Goal: Task Accomplishment & Management: Use online tool/utility

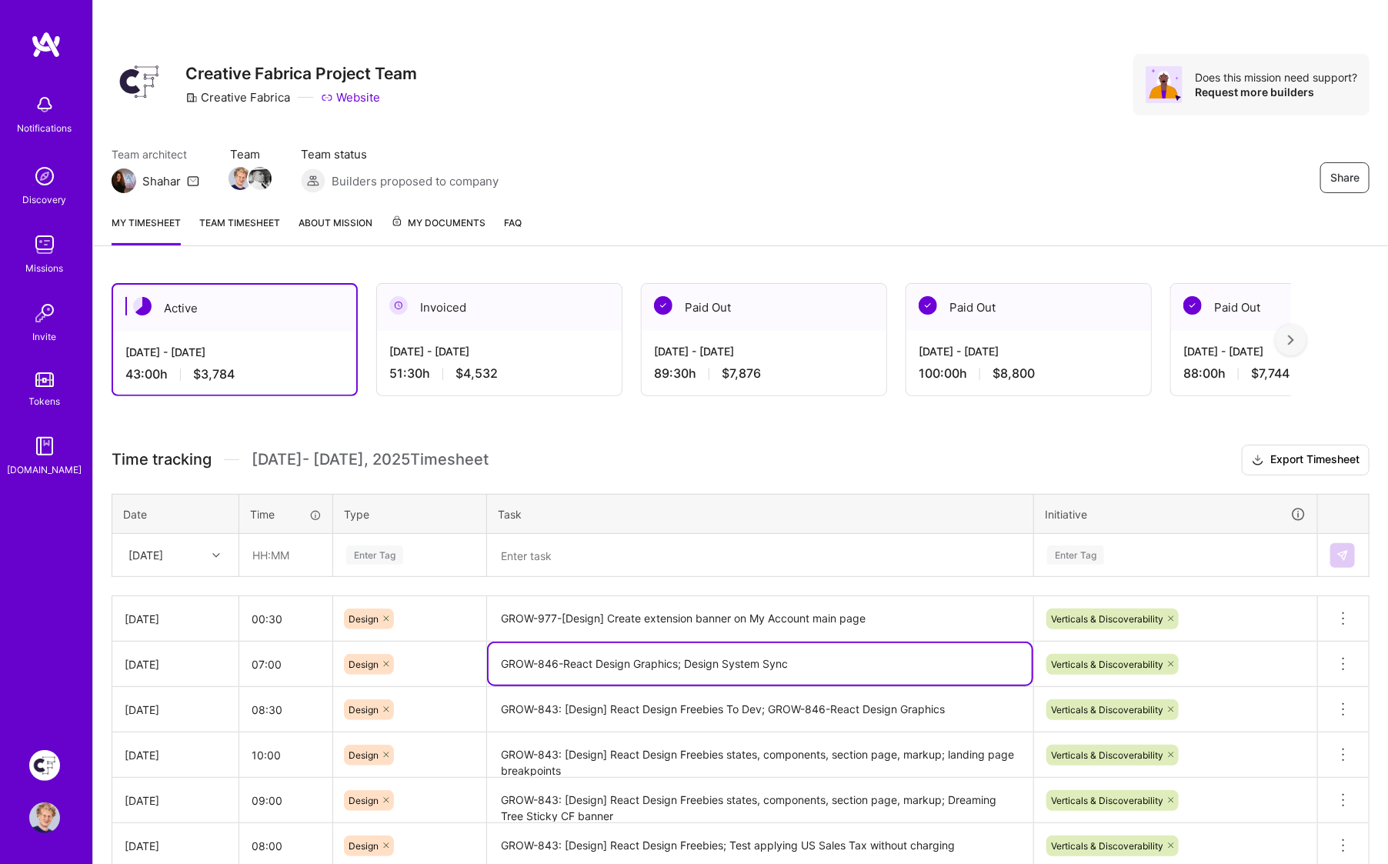
drag, startPoint x: 0, startPoint y: 0, endPoint x: 499, endPoint y: 659, distance: 826.6
click at [499, 659] on textarea "GROW-846-React Design Graphics; Design System Sync" at bounding box center [760, 664] width 543 height 42
click at [582, 554] on textarea at bounding box center [760, 555] width 543 height 40
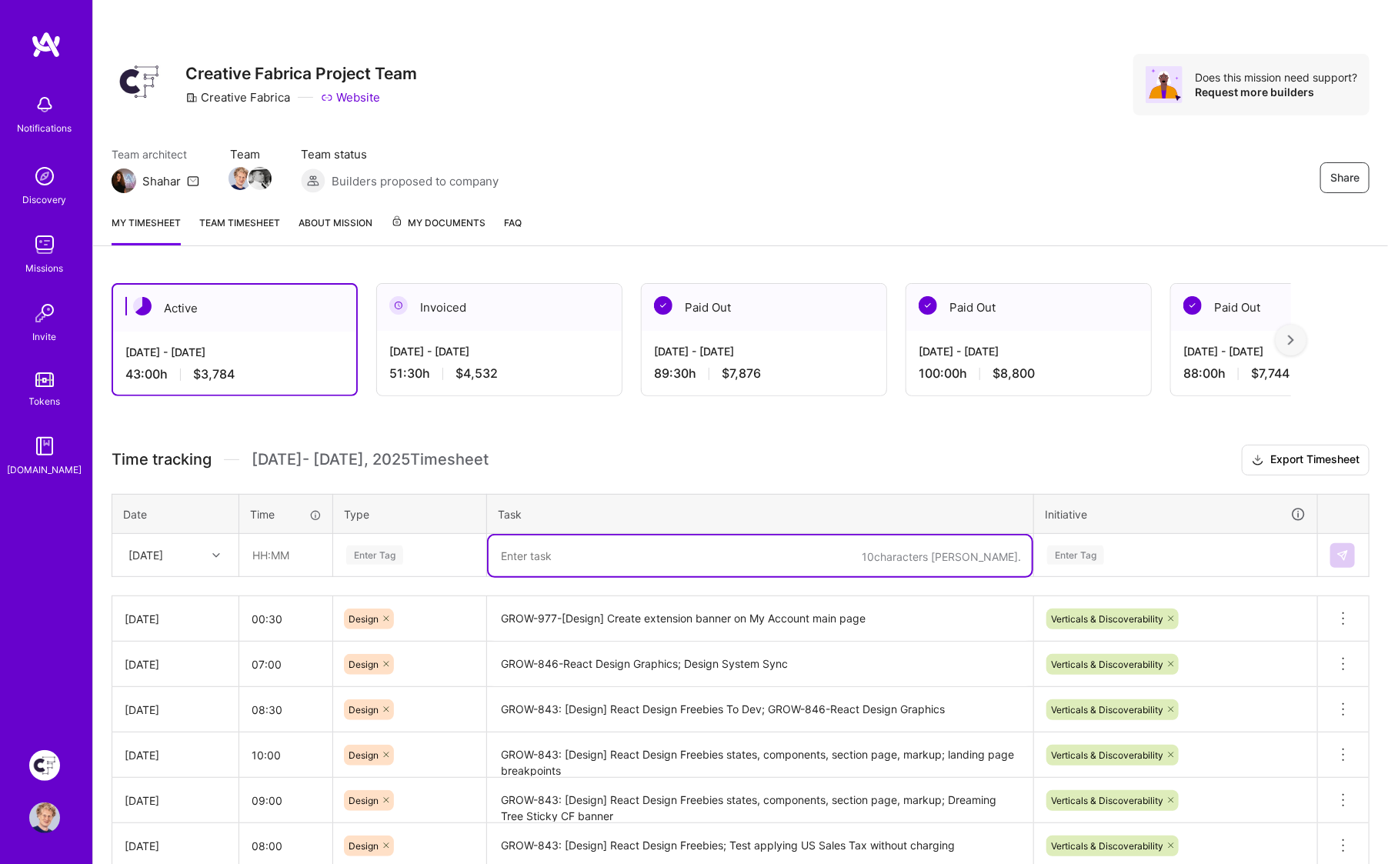
paste textarea "GROW-846-React Design Graphic"
type textarea "GROW-846-React Design Graphic All Responsive, Logged in and logged out variants"
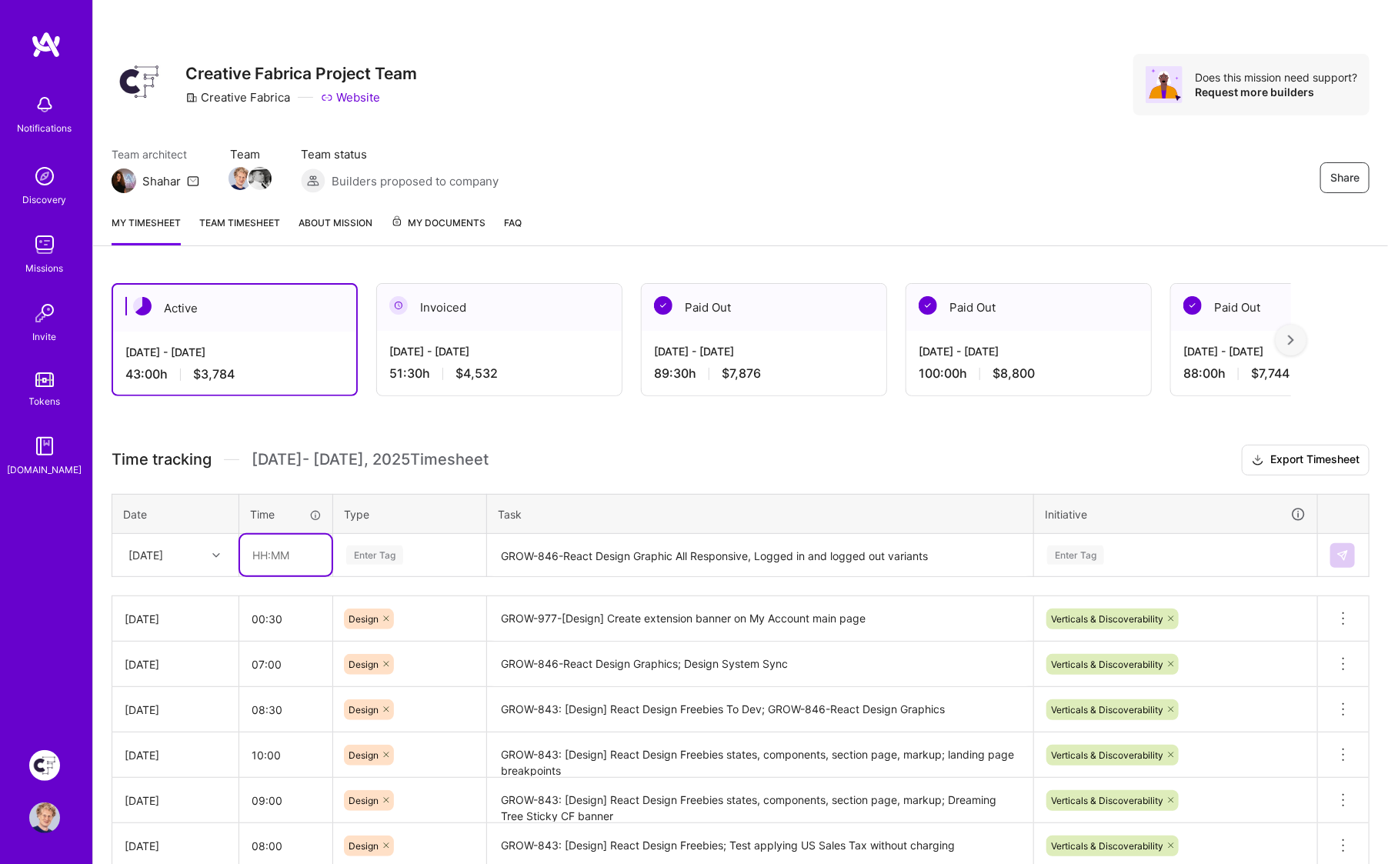
click at [295, 558] on input "text" at bounding box center [286, 555] width 92 height 41
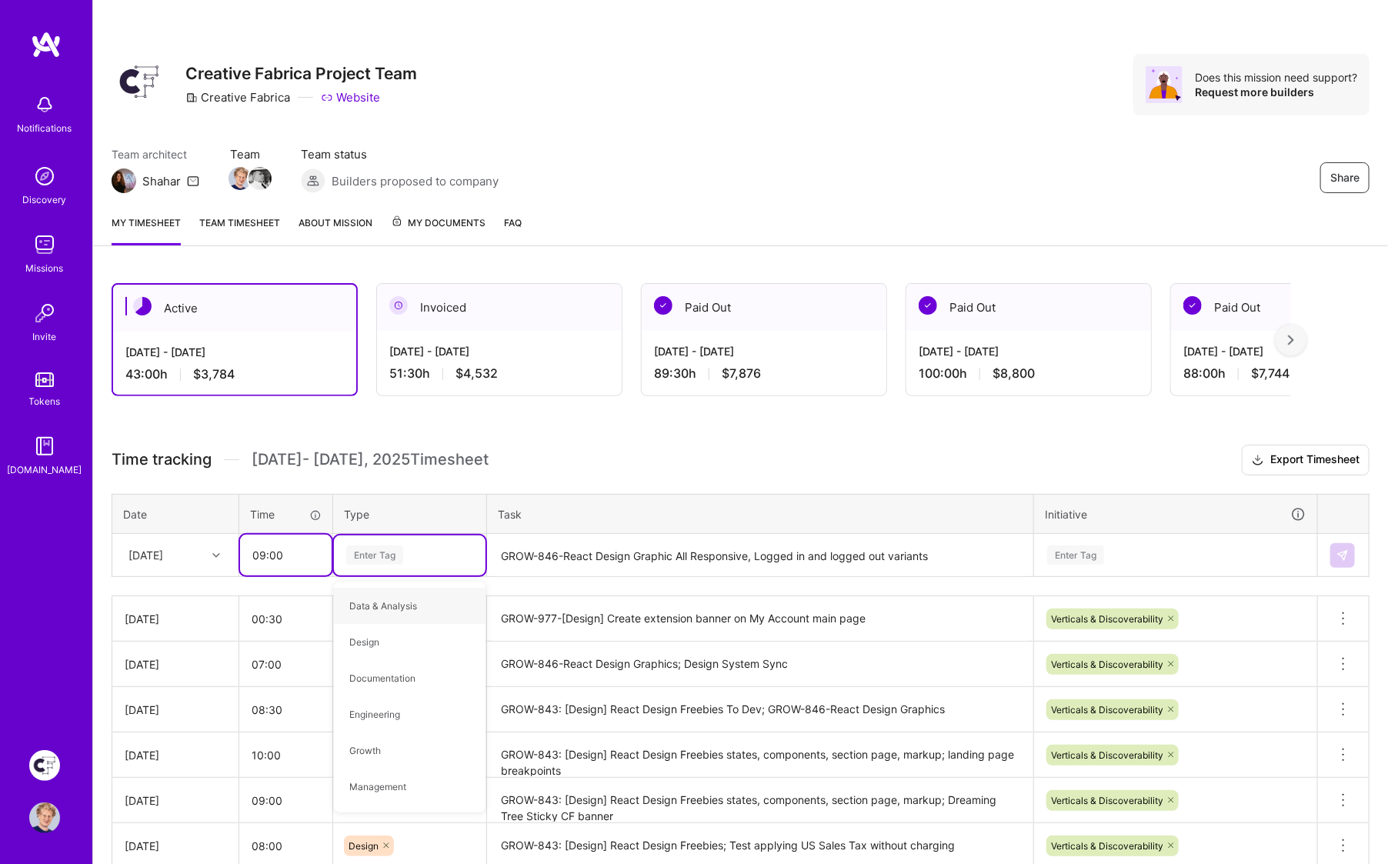
click at [290, 555] on input "09:00" at bounding box center [286, 555] width 92 height 41
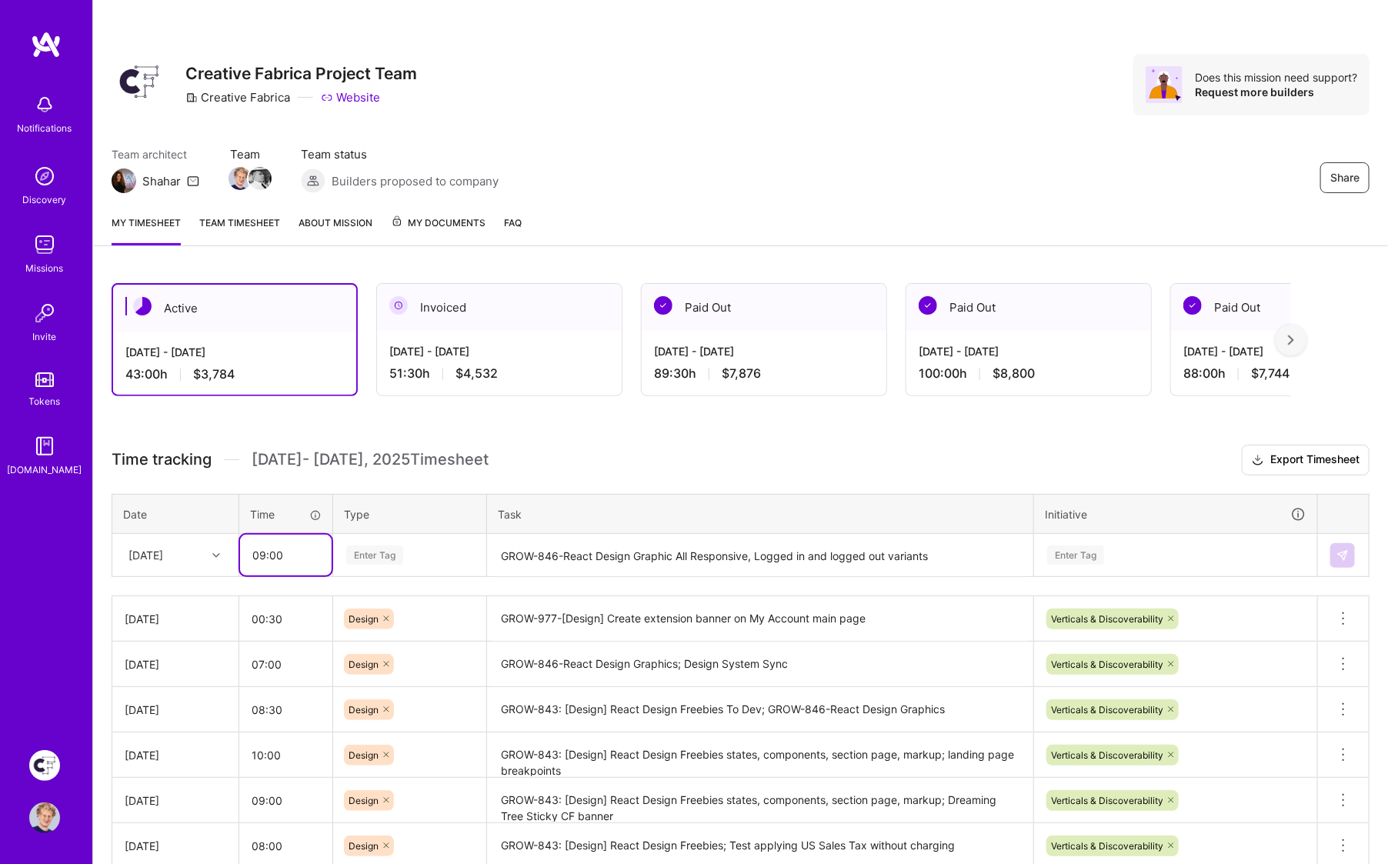
click at [290, 555] on input "09:00" at bounding box center [286, 555] width 92 height 41
type input "09:30"
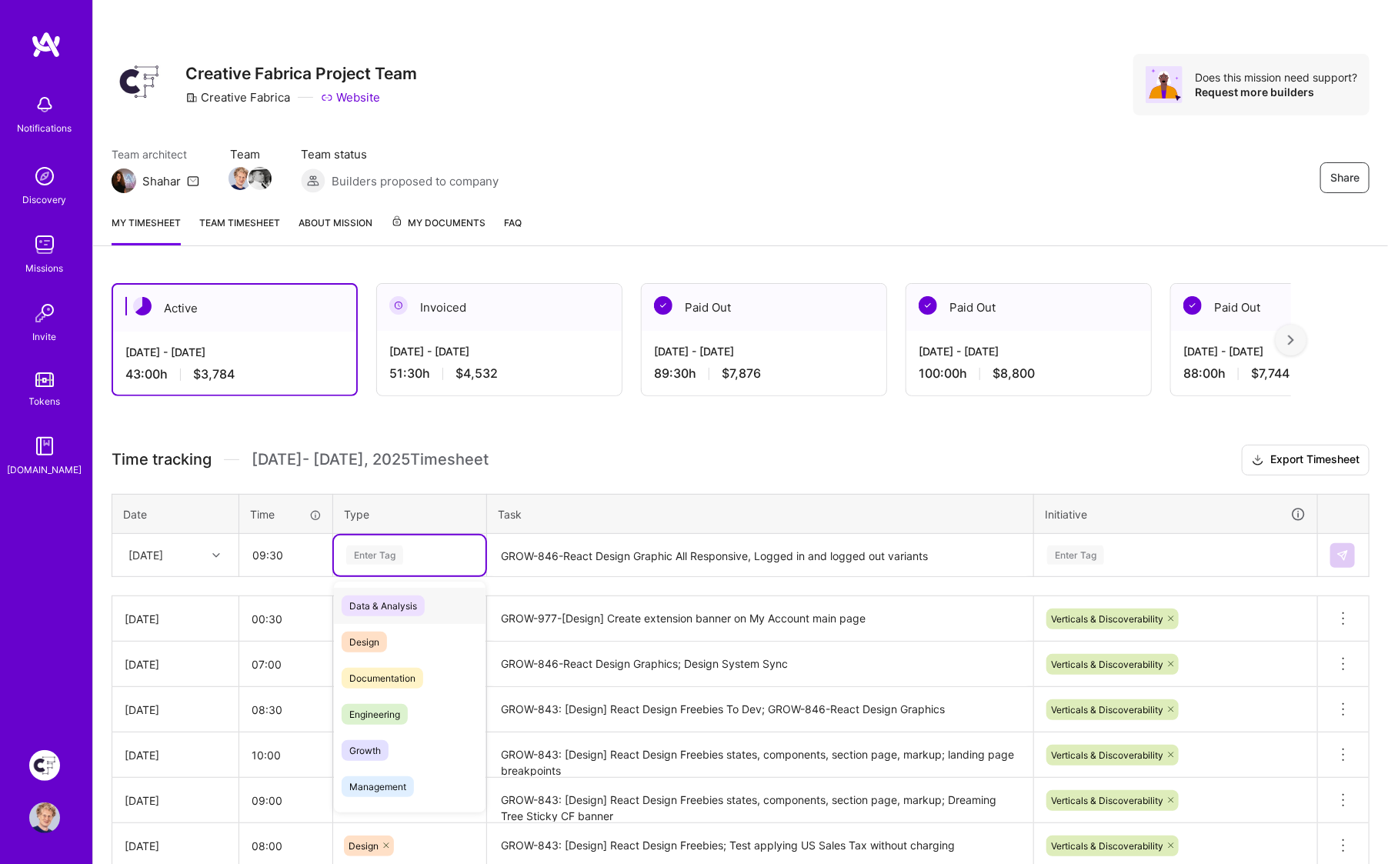
click at [374, 552] on div "Enter Tag" at bounding box center [374, 555] width 57 height 24
click at [372, 639] on span "Design" at bounding box center [364, 642] width 45 height 21
click at [944, 557] on textarea "GROW-846-React Design Graphic All Responsive, Logged in and logged out variants" at bounding box center [760, 555] width 543 height 41
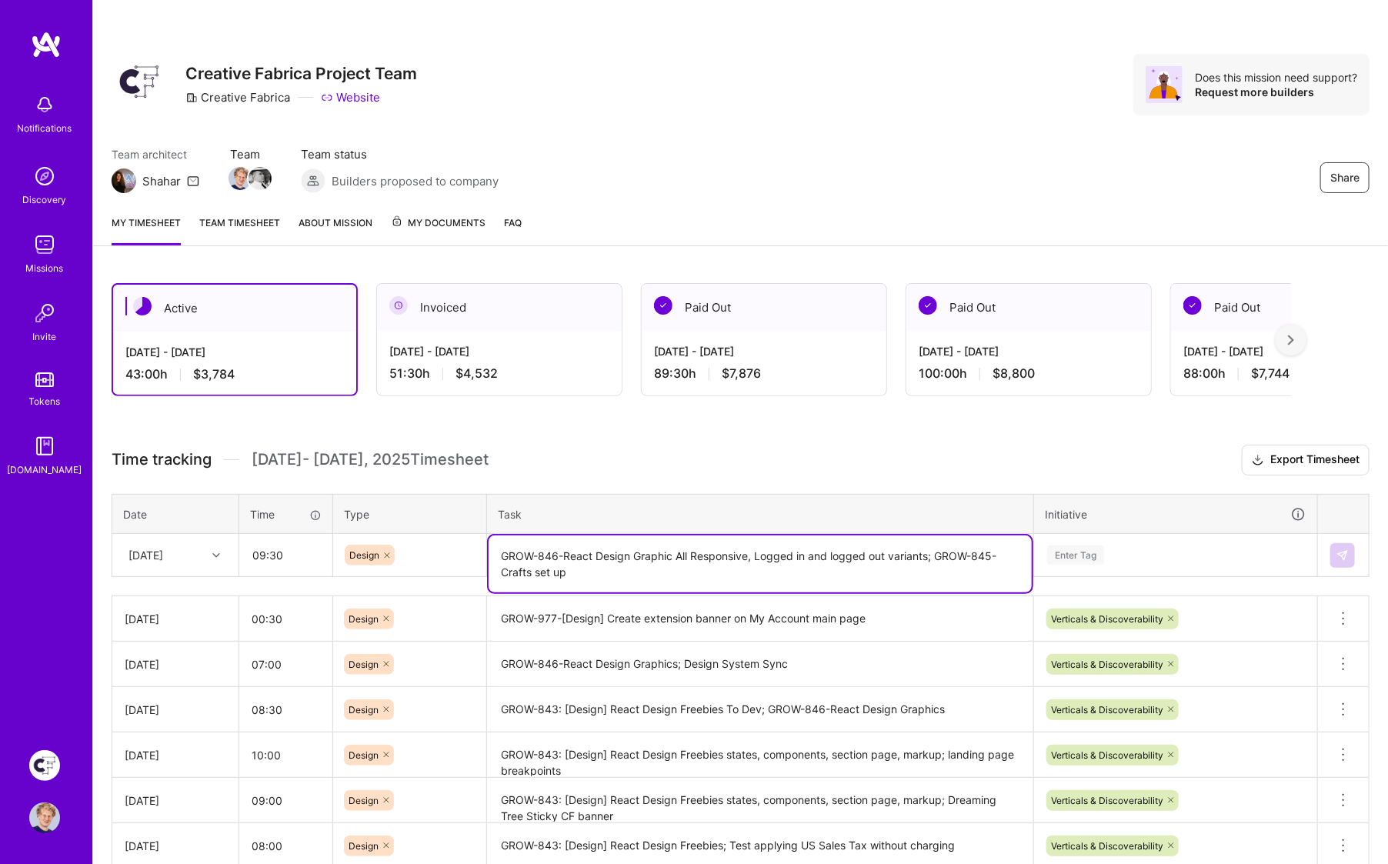
type textarea "GROW-846-React Design Graphic All Responsive, Logged in and logged out variants…"
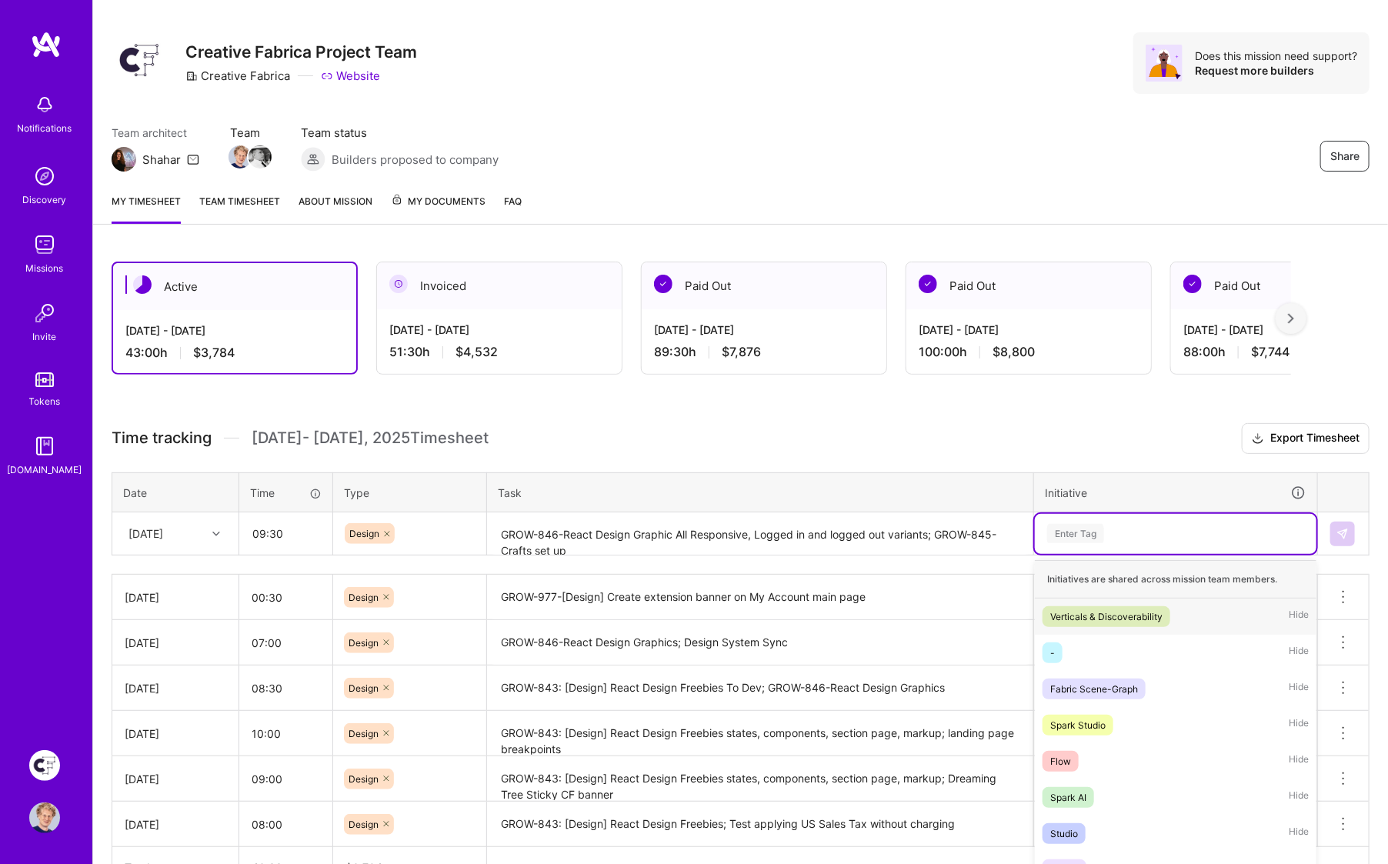
click at [1088, 557] on div "Time tracking [DATE] - [DATE] Timesheet Export Timesheet Date Time Type Task In…" at bounding box center [741, 655] width 1258 height 465
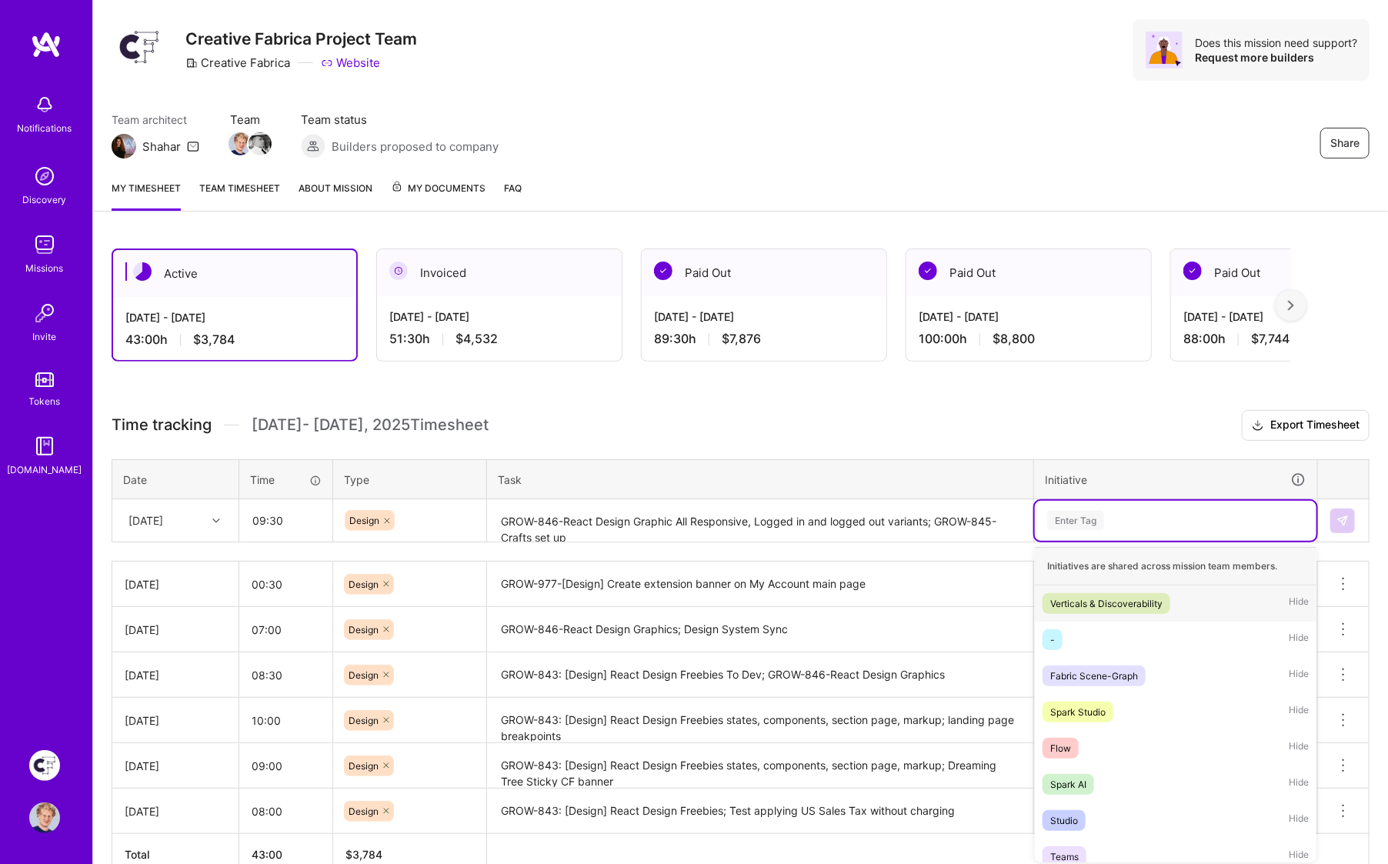
scroll to position [35, 0]
click at [1089, 595] on div "Verticals & Discoverability" at bounding box center [1106, 603] width 112 height 16
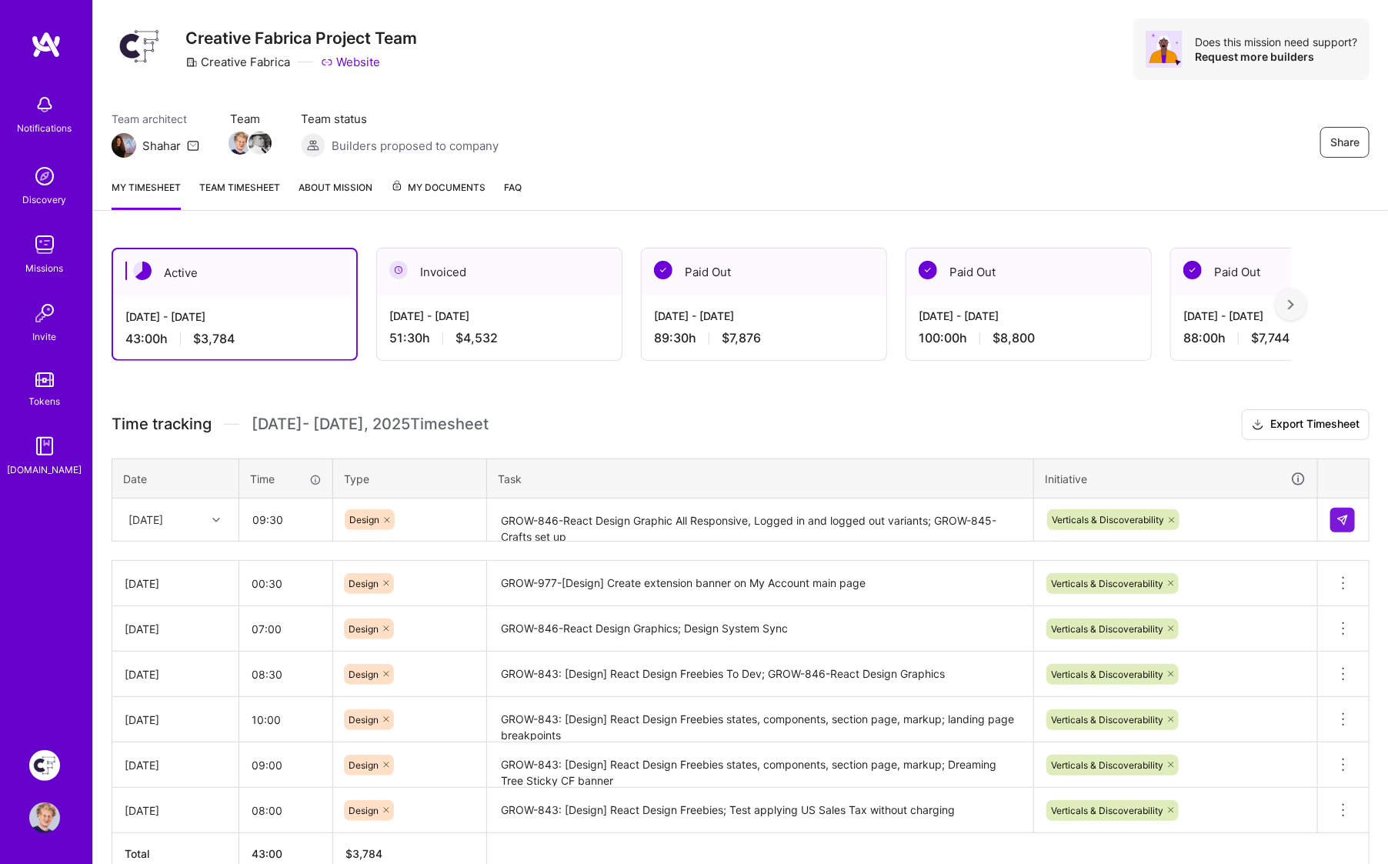
click at [996, 425] on h3 "Time tracking [DATE] - [DATE] Timesheet Export Timesheet" at bounding box center [741, 424] width 1258 height 31
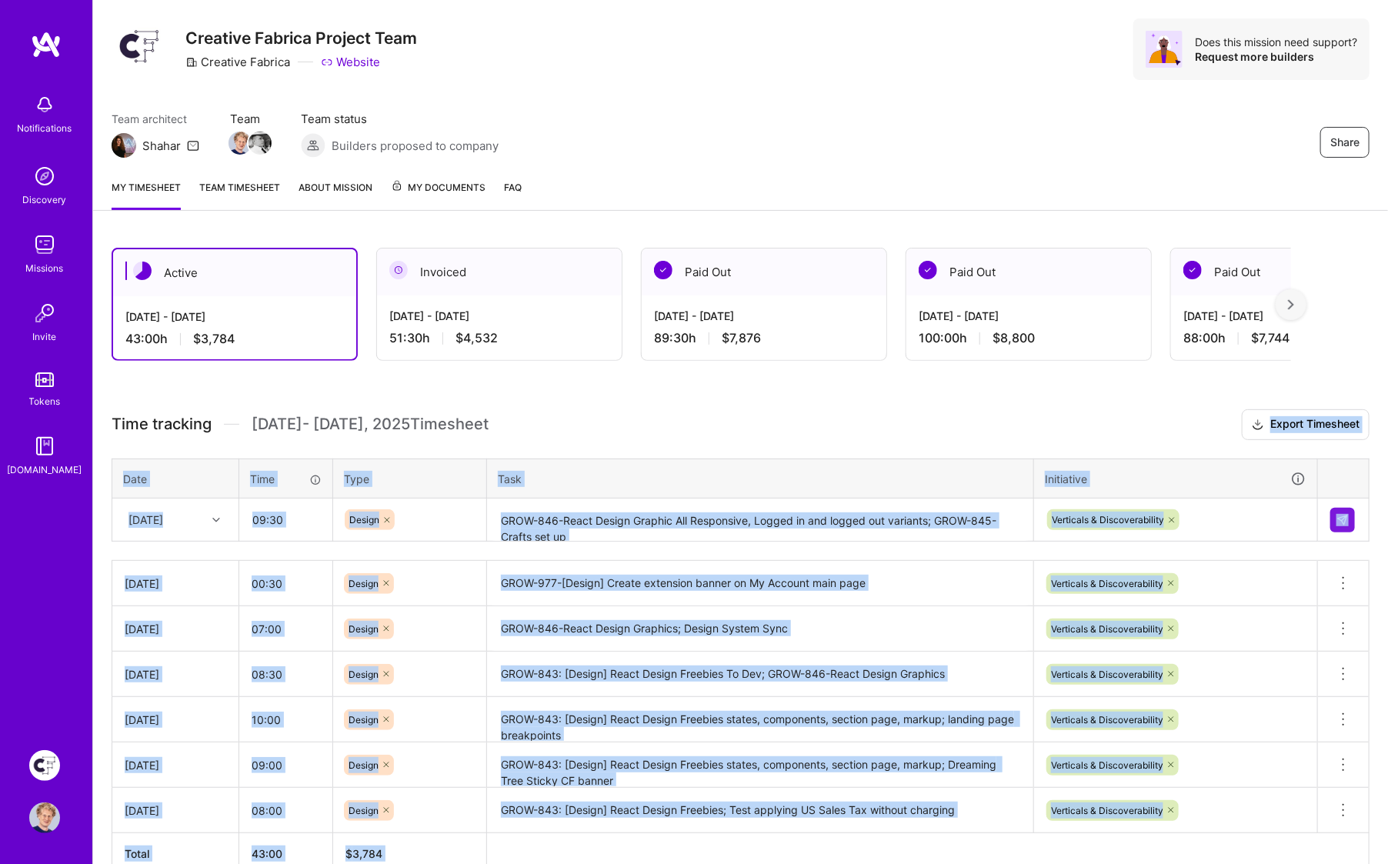
drag, startPoint x: 1343, startPoint y: 512, endPoint x: 1122, endPoint y: 412, distance: 242.7
click at [1122, 412] on body "Notifications Discovery Missions Invite Tokens [DOMAIN_NAME] Creative Fabrica P…" at bounding box center [694, 454] width 1388 height 978
click at [1101, 424] on h3 "Time tracking [DATE] - [DATE] Timesheet Export Timesheet" at bounding box center [741, 424] width 1258 height 31
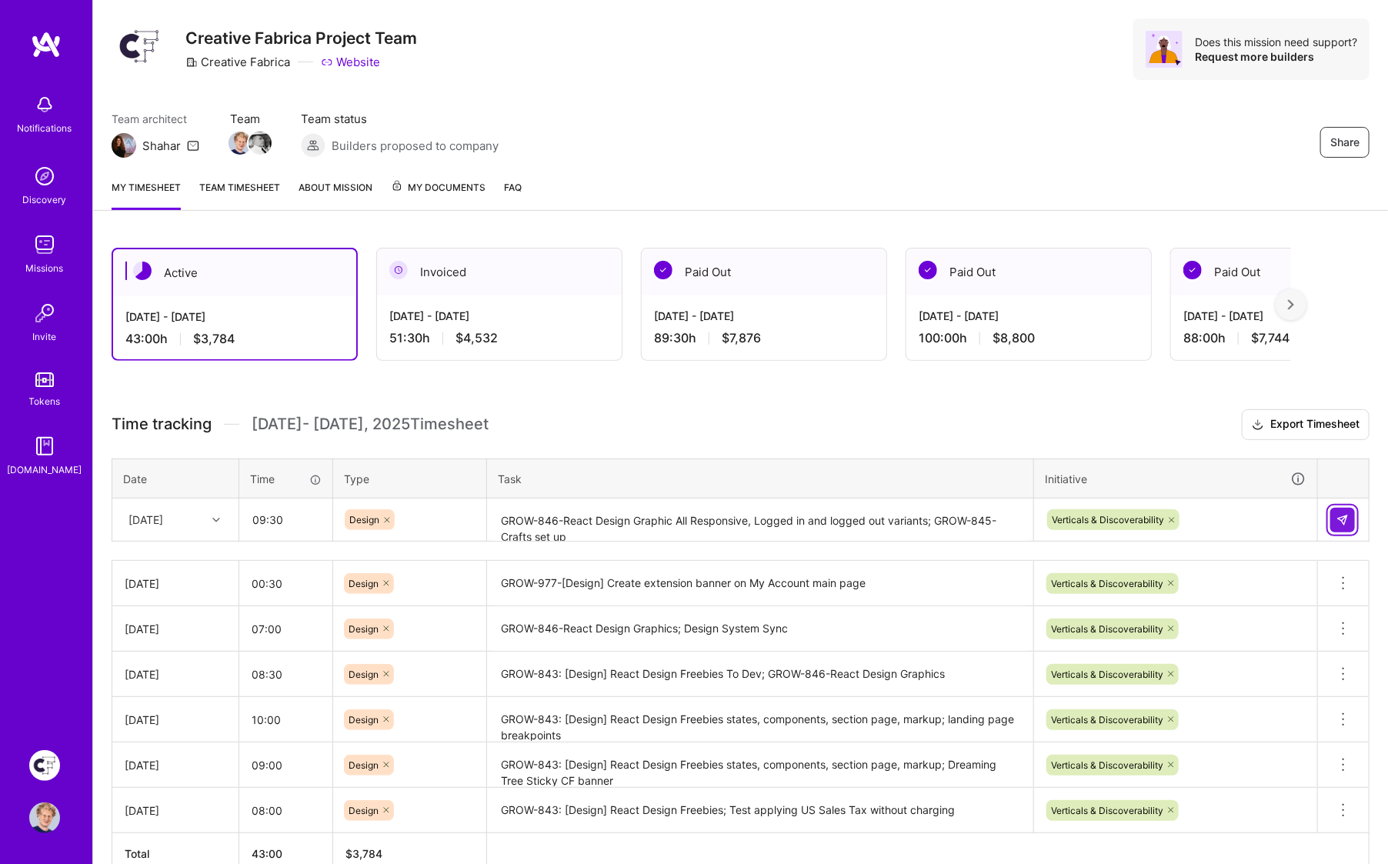
click at [1343, 515] on img at bounding box center [1342, 520] width 12 height 12
